Goal: Answer question/provide support: Answer question/provide support

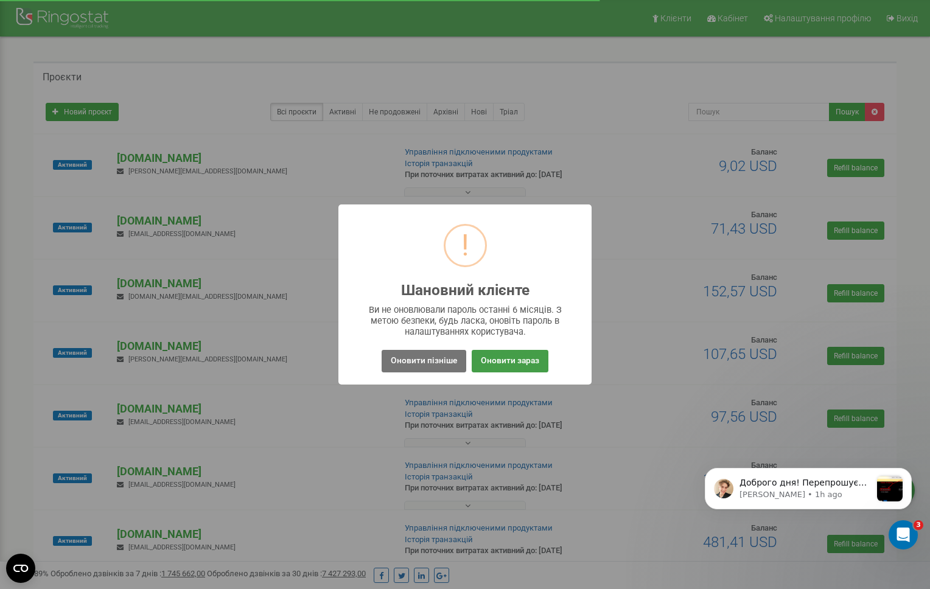
click at [500, 364] on button "Оновити зараз" at bounding box center [510, 361] width 77 height 23
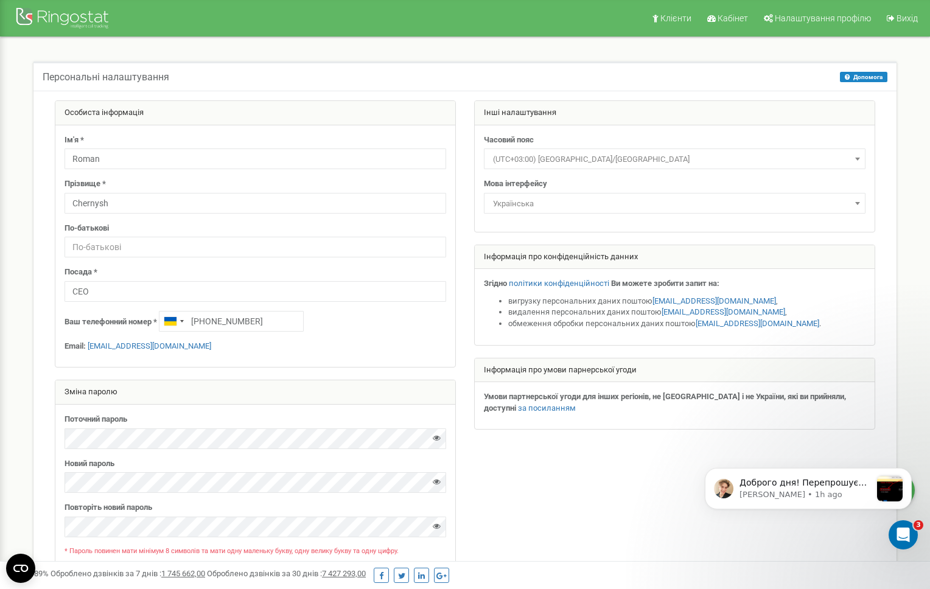
click at [58, 18] on img at bounding box center [63, 19] width 97 height 29
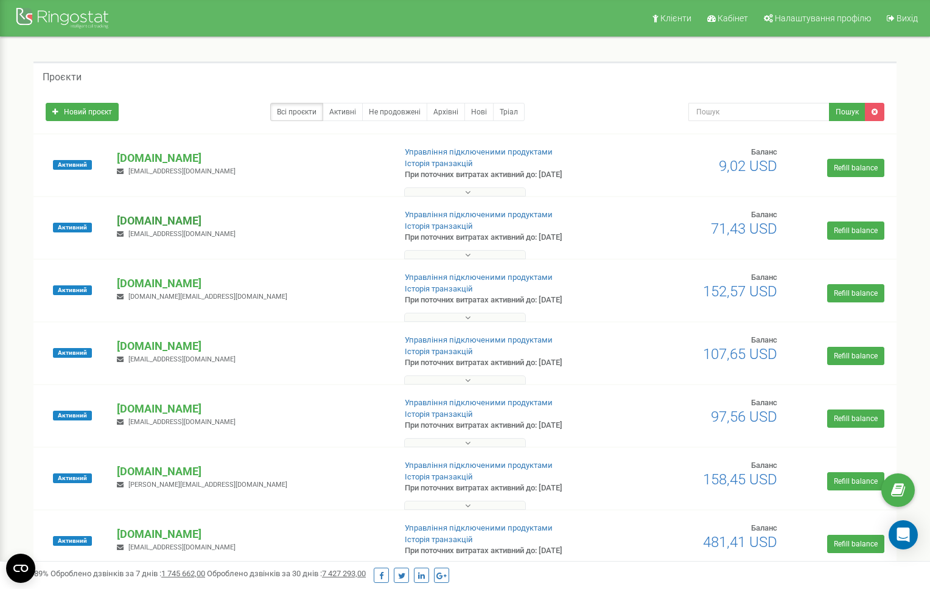
click at [155, 223] on p "[DOMAIN_NAME]" at bounding box center [250, 221] width 267 height 16
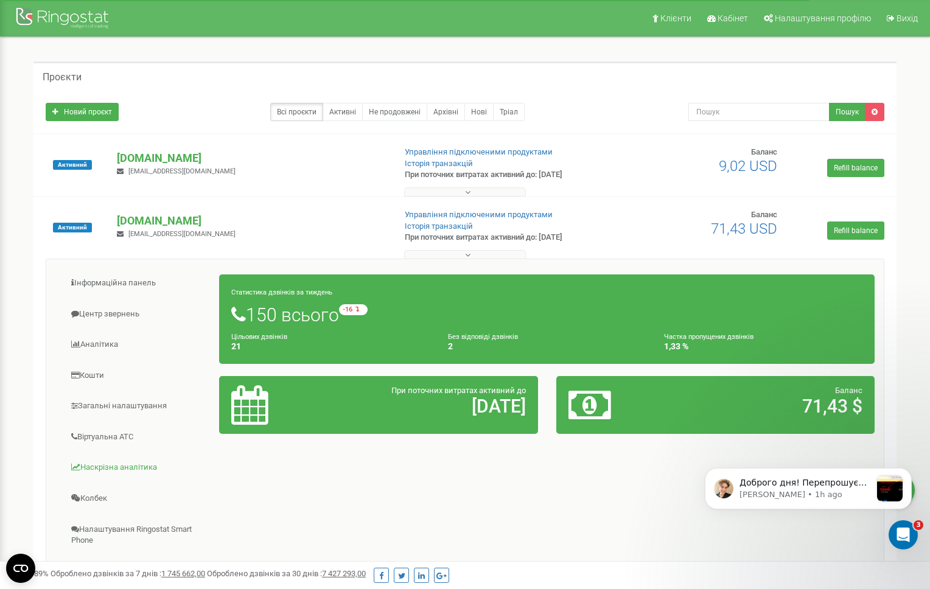
click at [121, 467] on link "Наскрізна аналітика" at bounding box center [137, 468] width 164 height 30
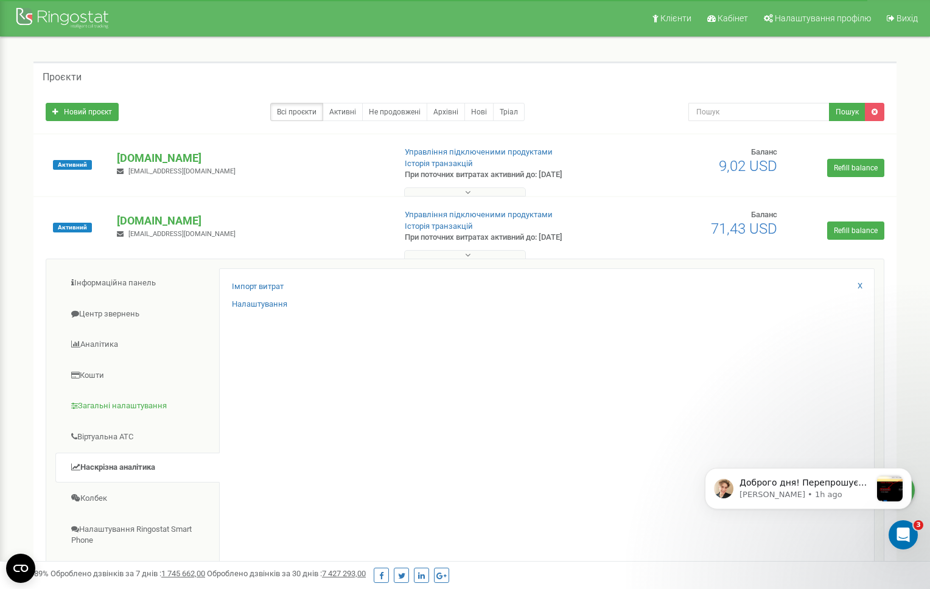
click at [129, 403] on link "Загальні налаштування" at bounding box center [137, 406] width 164 height 30
click at [109, 320] on link "Центр звернень" at bounding box center [137, 314] width 164 height 30
click at [107, 346] on link "Аналiтика" at bounding box center [137, 345] width 164 height 30
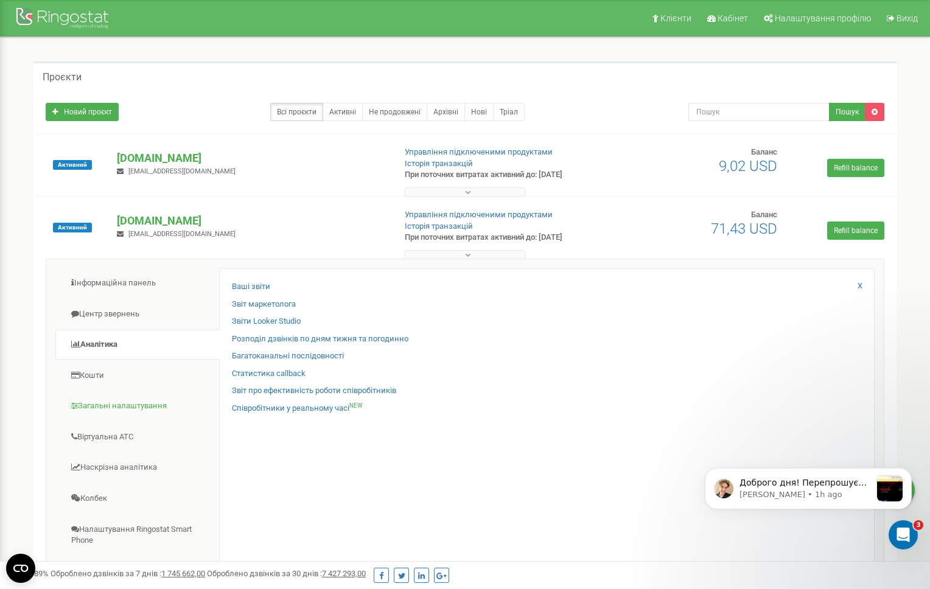
click at [112, 399] on link "Загальні налаштування" at bounding box center [137, 406] width 164 height 30
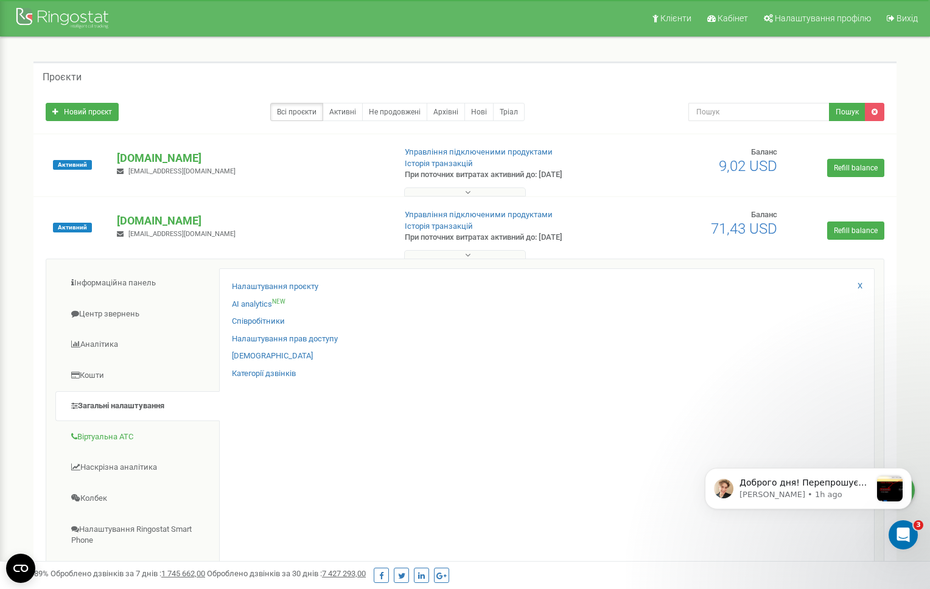
click at [111, 430] on link "Віртуальна АТС" at bounding box center [137, 437] width 164 height 30
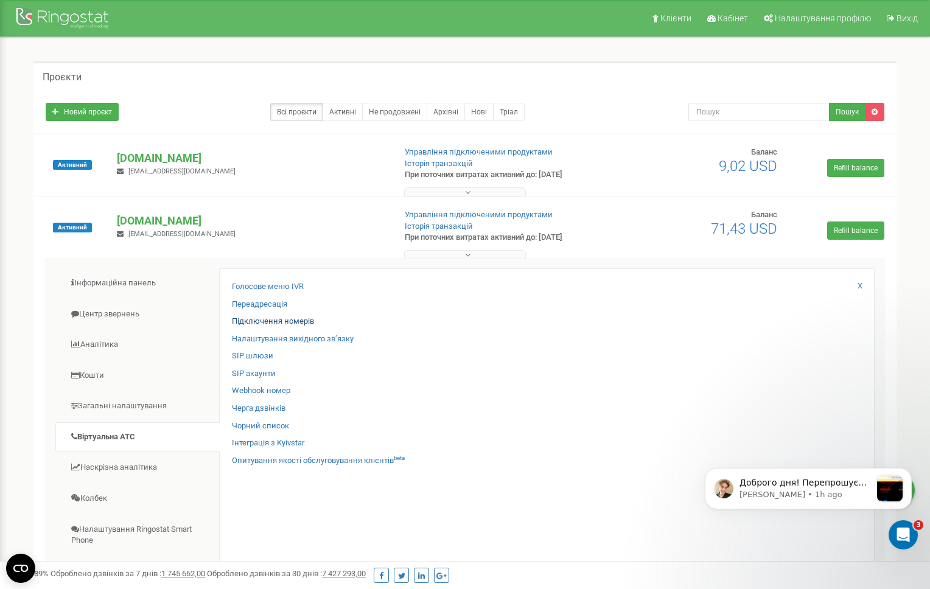
click at [296, 318] on link "Підключення номерів" at bounding box center [273, 322] width 82 height 12
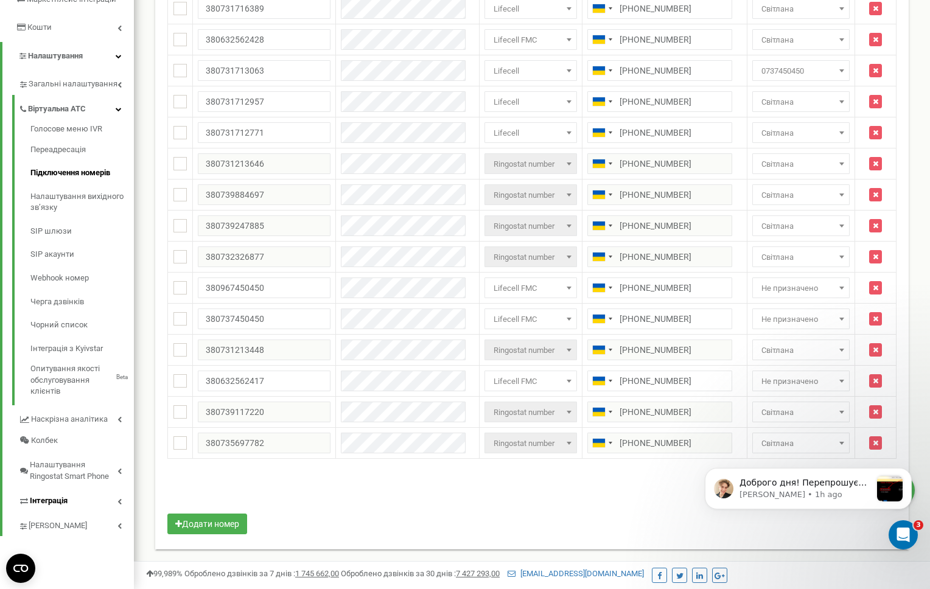
click at [74, 487] on link "Інтеграція" at bounding box center [76, 499] width 116 height 25
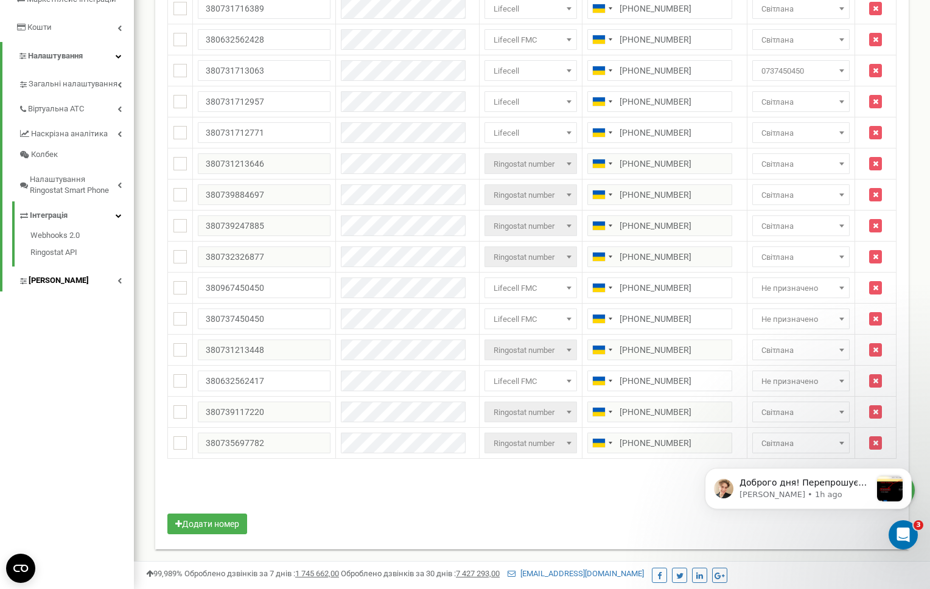
click at [92, 273] on link "[PERSON_NAME]" at bounding box center [76, 278] width 116 height 25
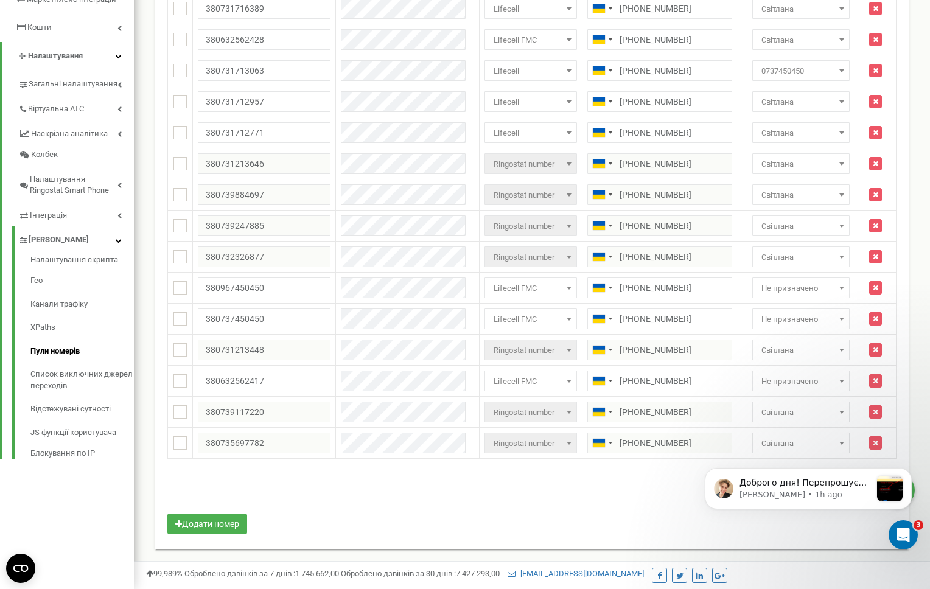
drag, startPoint x: 63, startPoint y: 341, endPoint x: 77, endPoint y: 341, distance: 13.4
click at [64, 342] on link "Пули номерів" at bounding box center [81, 351] width 103 height 24
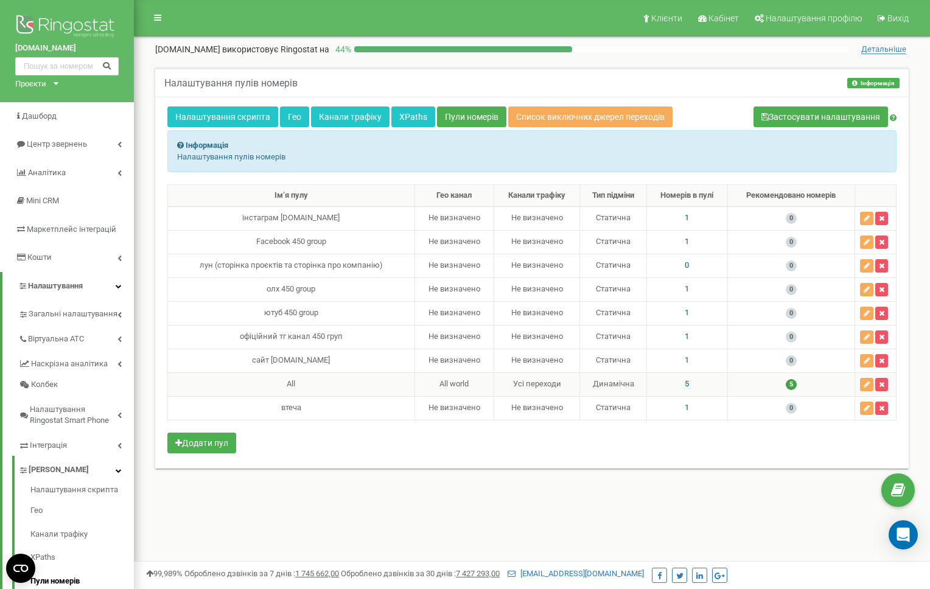
click at [684, 385] on span "5" at bounding box center [686, 383] width 4 height 9
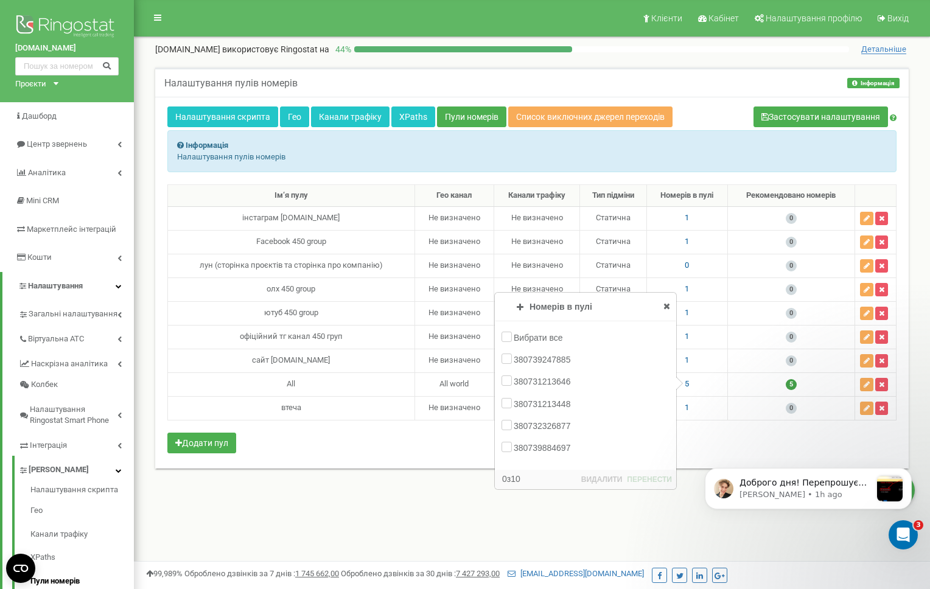
click at [434, 510] on div "Клієнти Кабінет Налаштування профілю Вихід [DOMAIN_NAME] використовує Ringostat…" at bounding box center [532, 406] width 796 height 812
click at [902, 535] on icon "Open Intercom Messenger" at bounding box center [901, 533] width 20 height 20
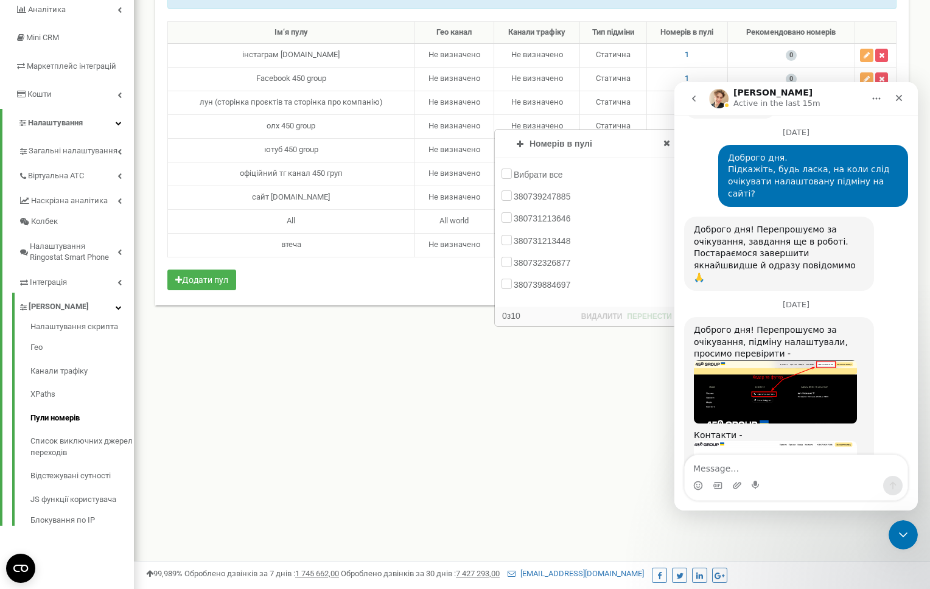
scroll to position [2583, 0]
type textarea "s"
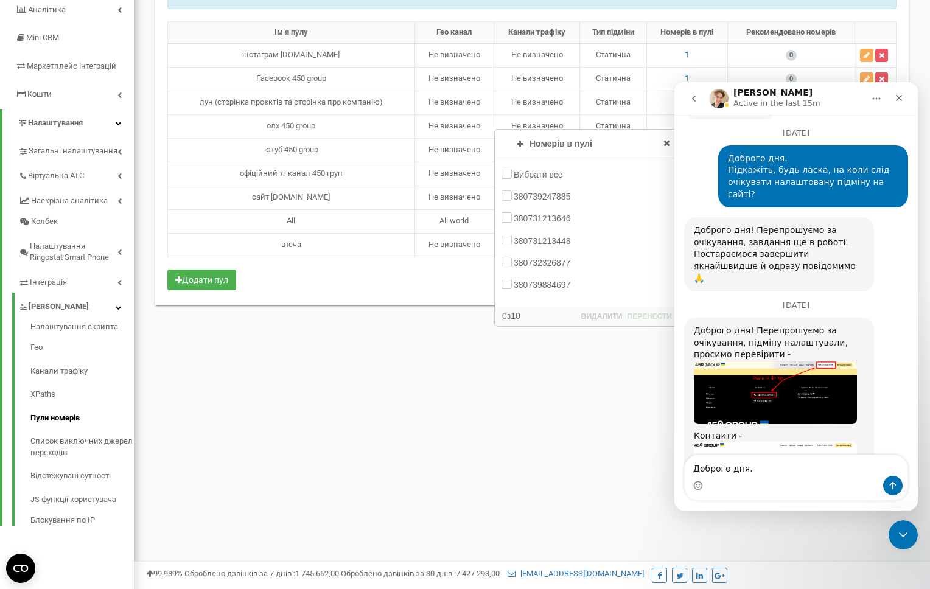
scroll to position [2595, 0]
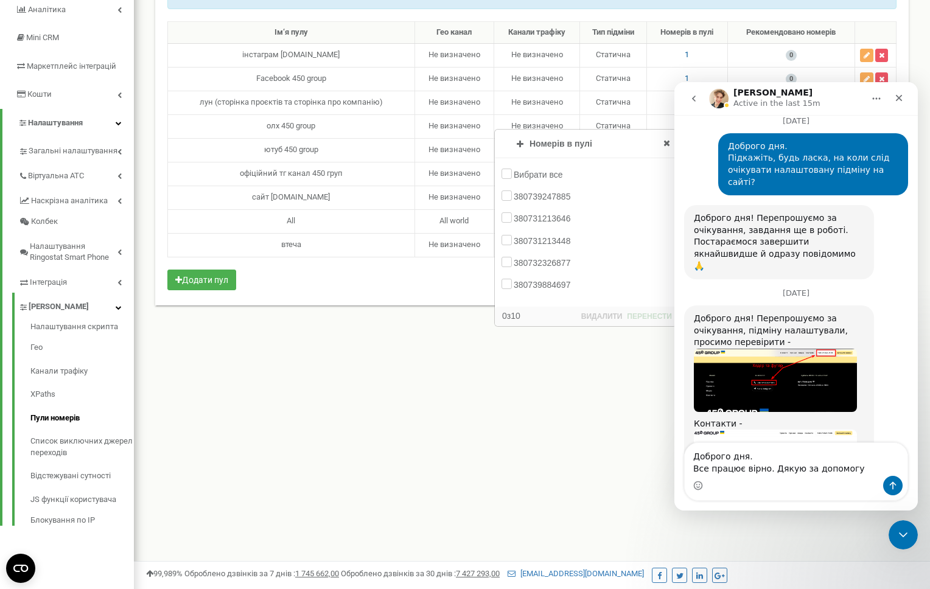
type textarea "Доброго дня. Все працює вірно. Дякую за допомогу!"
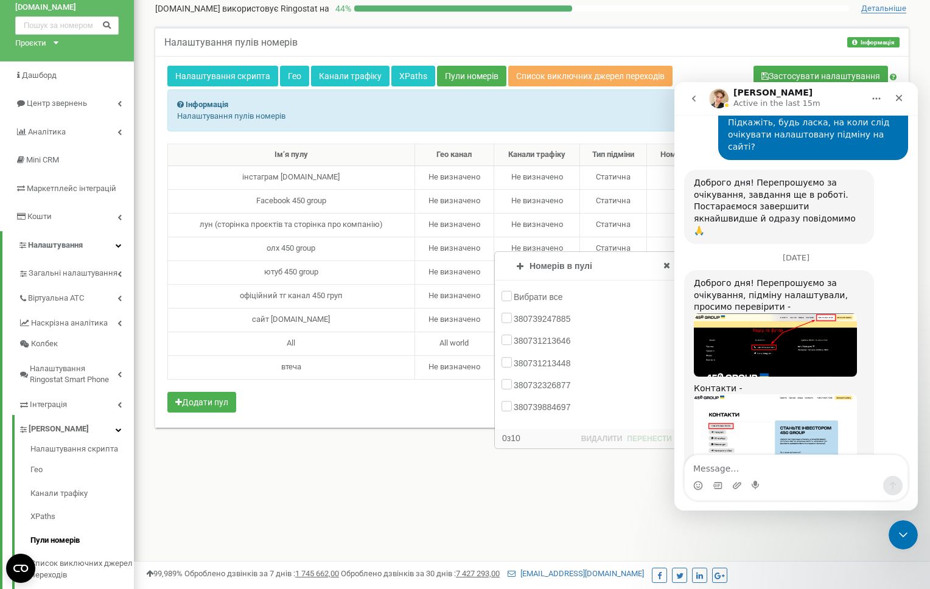
scroll to position [0, 0]
